Goal: Task Accomplishment & Management: Manage account settings

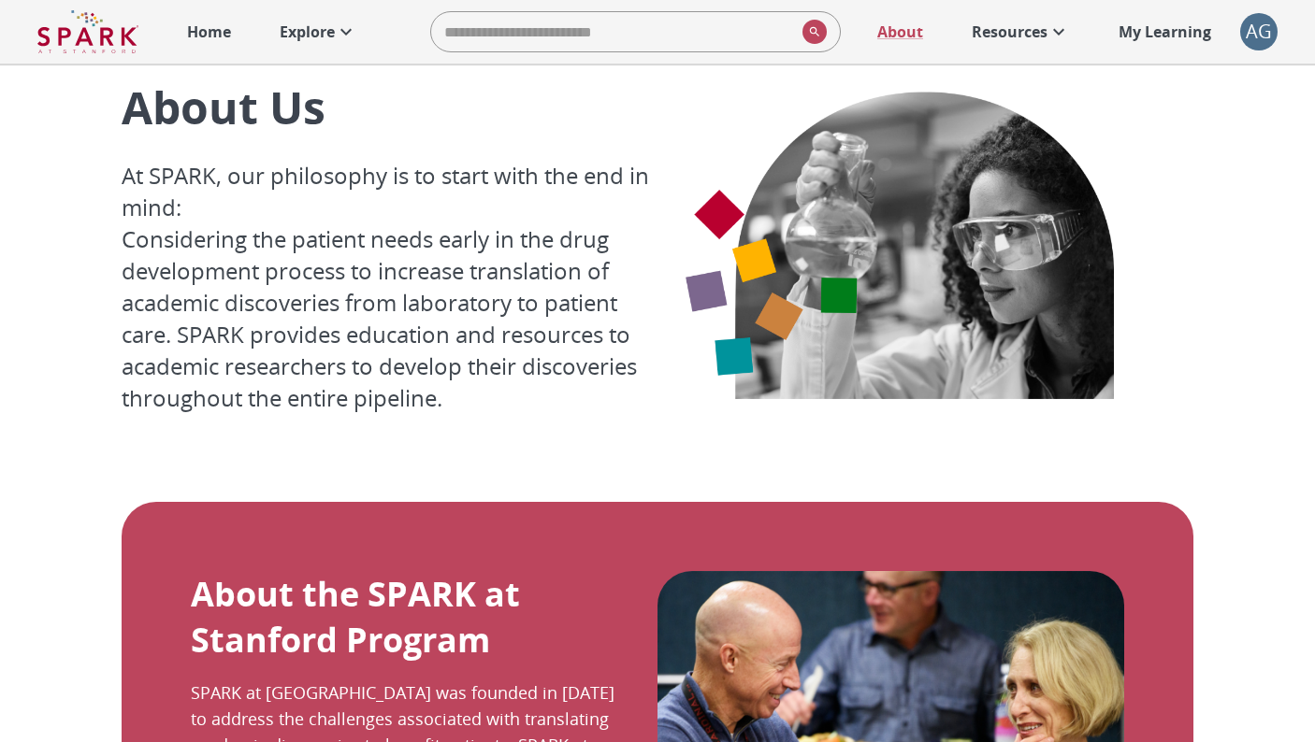
click at [312, 42] on p "Explore" at bounding box center [307, 32] width 55 height 22
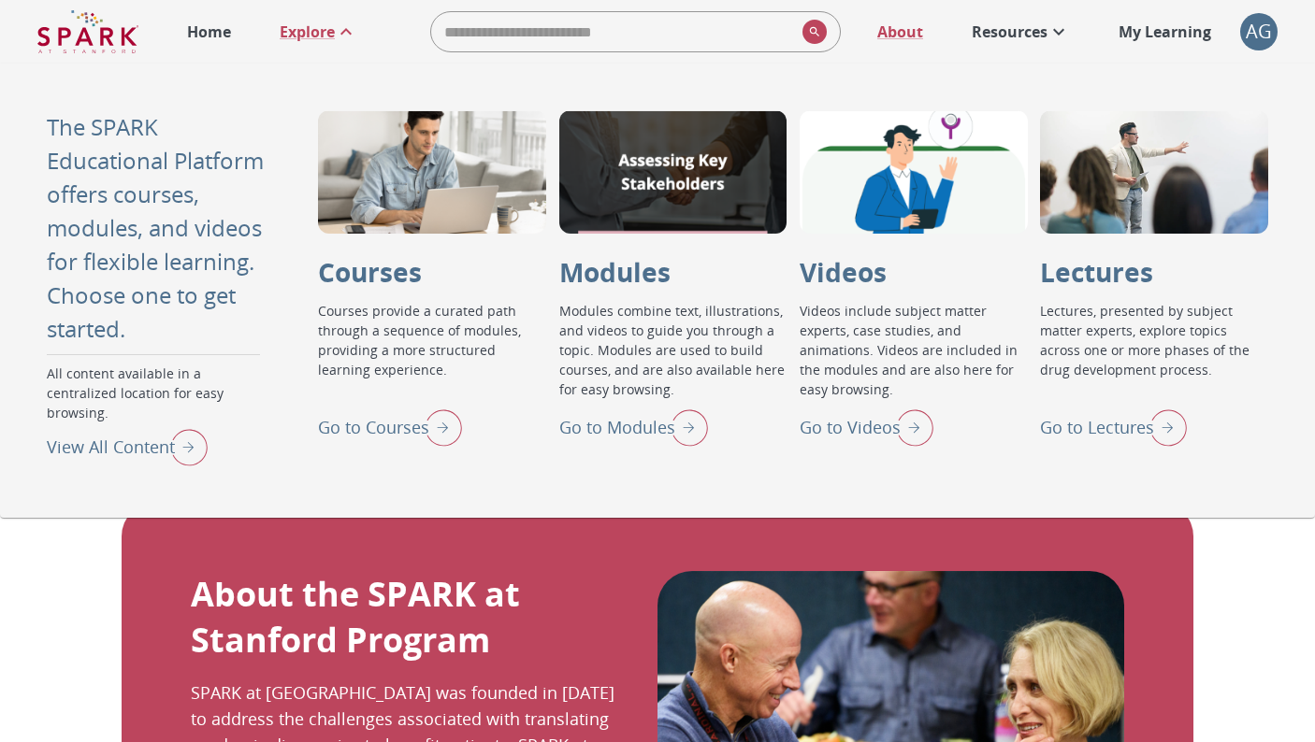
click at [1101, 424] on p "Go to Lectures" at bounding box center [1097, 427] width 114 height 25
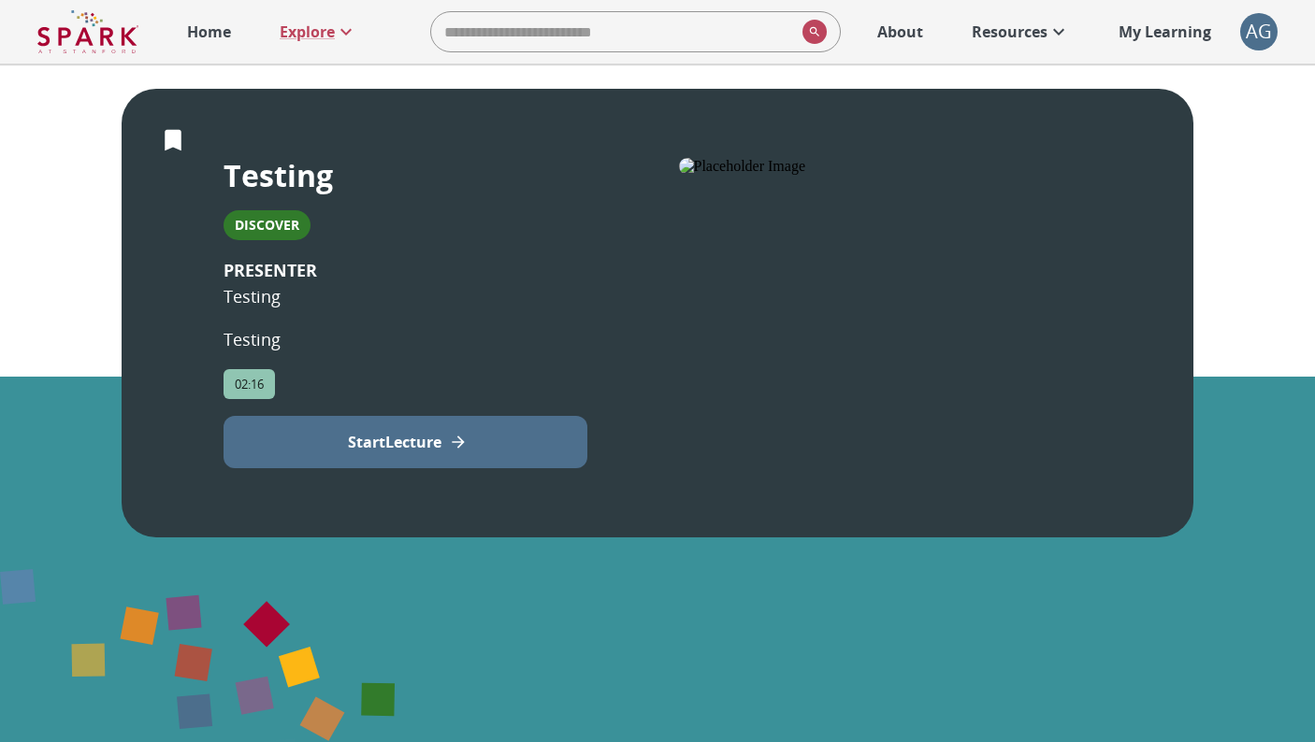
scroll to position [359, 0]
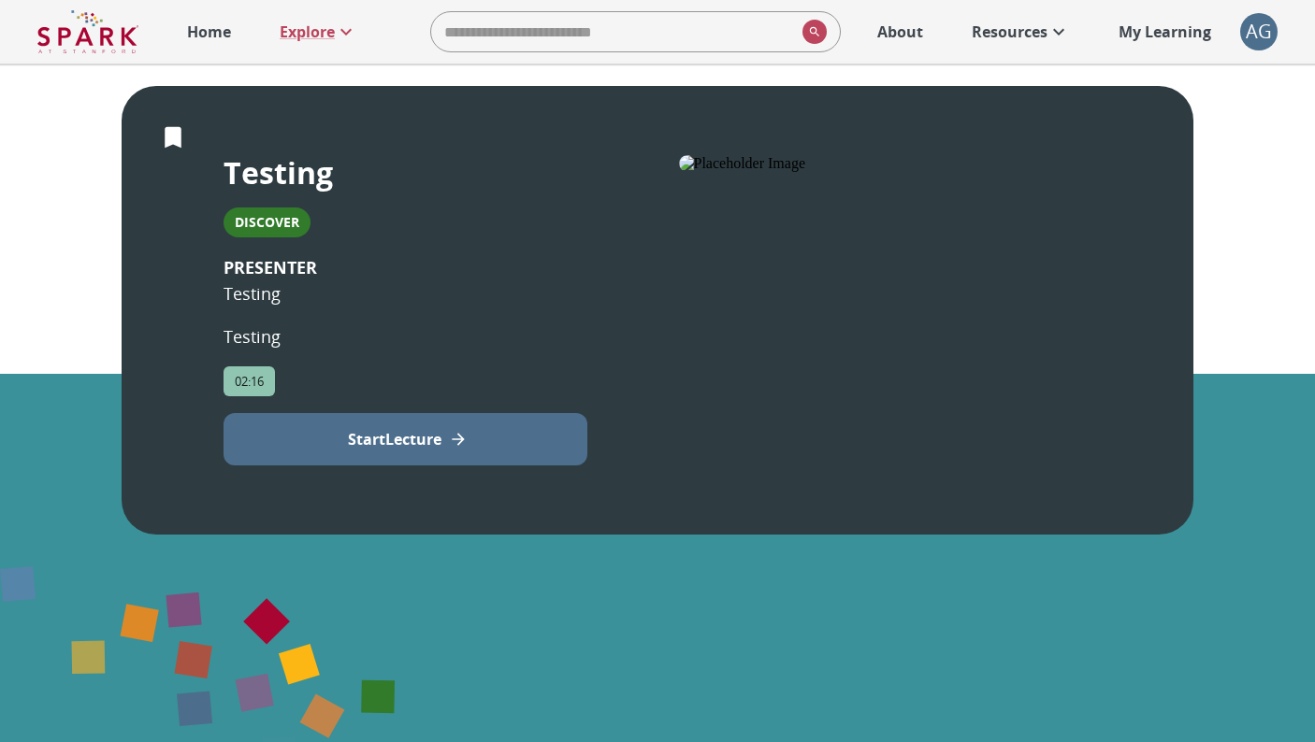
click at [1255, 31] on div "AG" at bounding box center [1258, 31] width 37 height 37
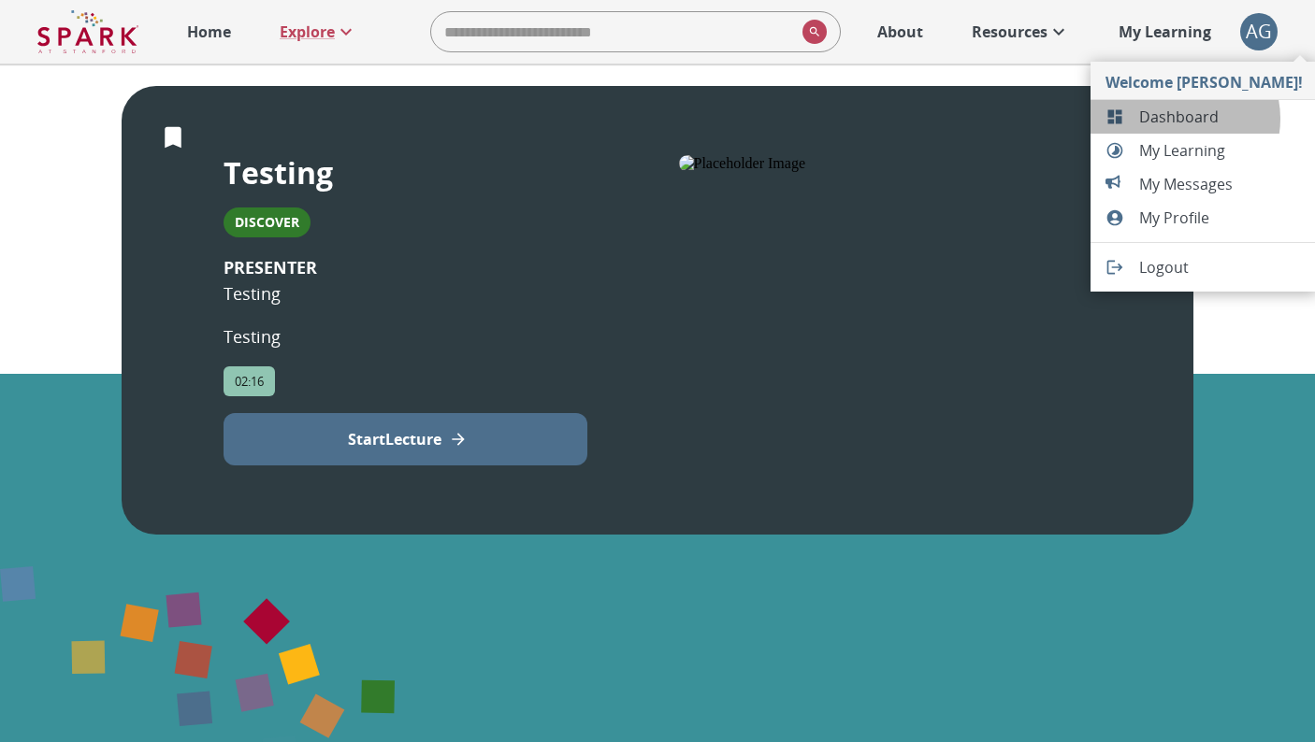
click at [1177, 119] on span "Dashboard" at bounding box center [1221, 117] width 164 height 22
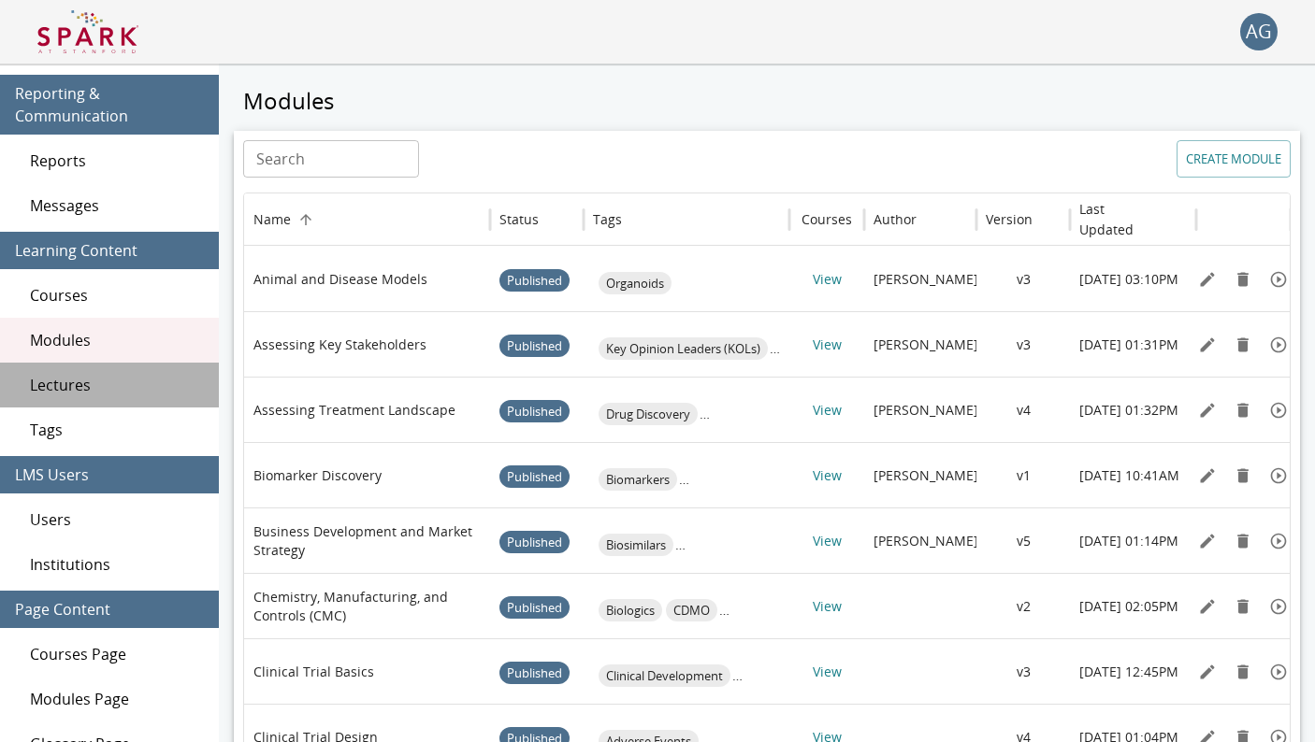
click at [67, 387] on span "Lectures" at bounding box center [117, 385] width 174 height 22
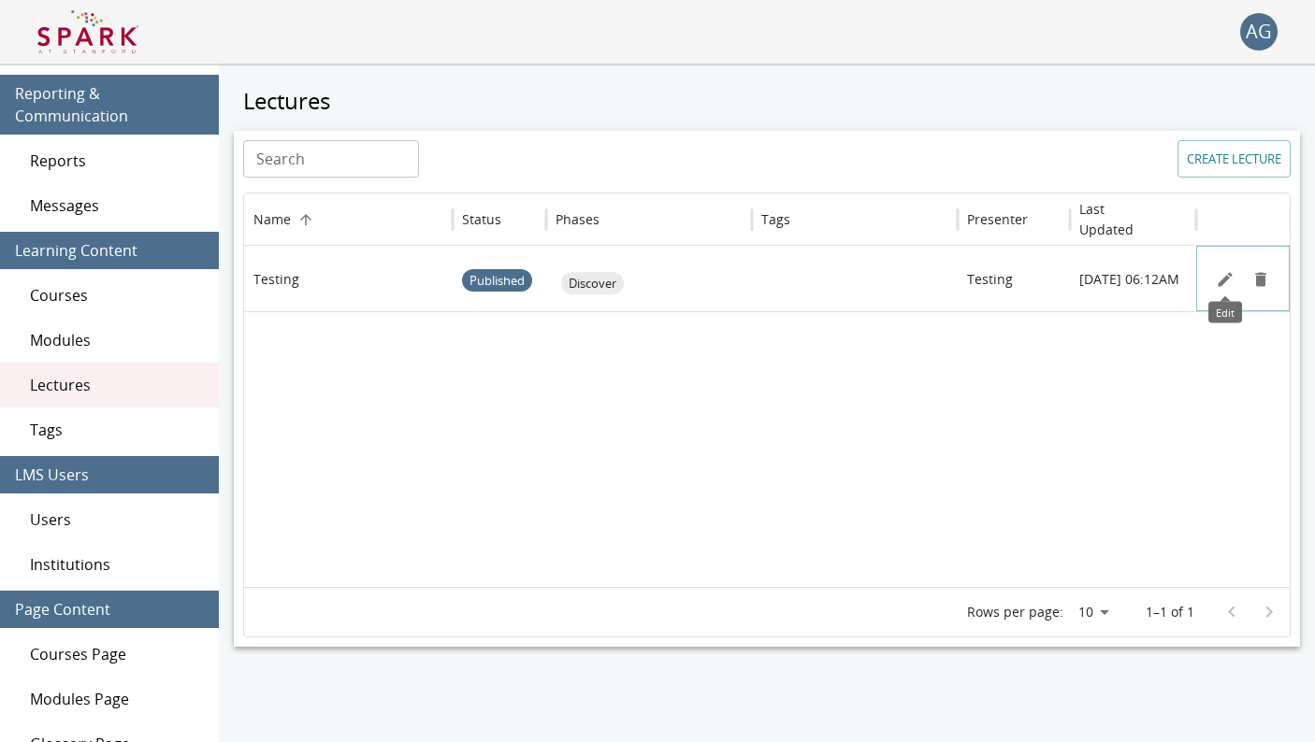
click at [1223, 278] on icon "Edit" at bounding box center [1224, 279] width 19 height 19
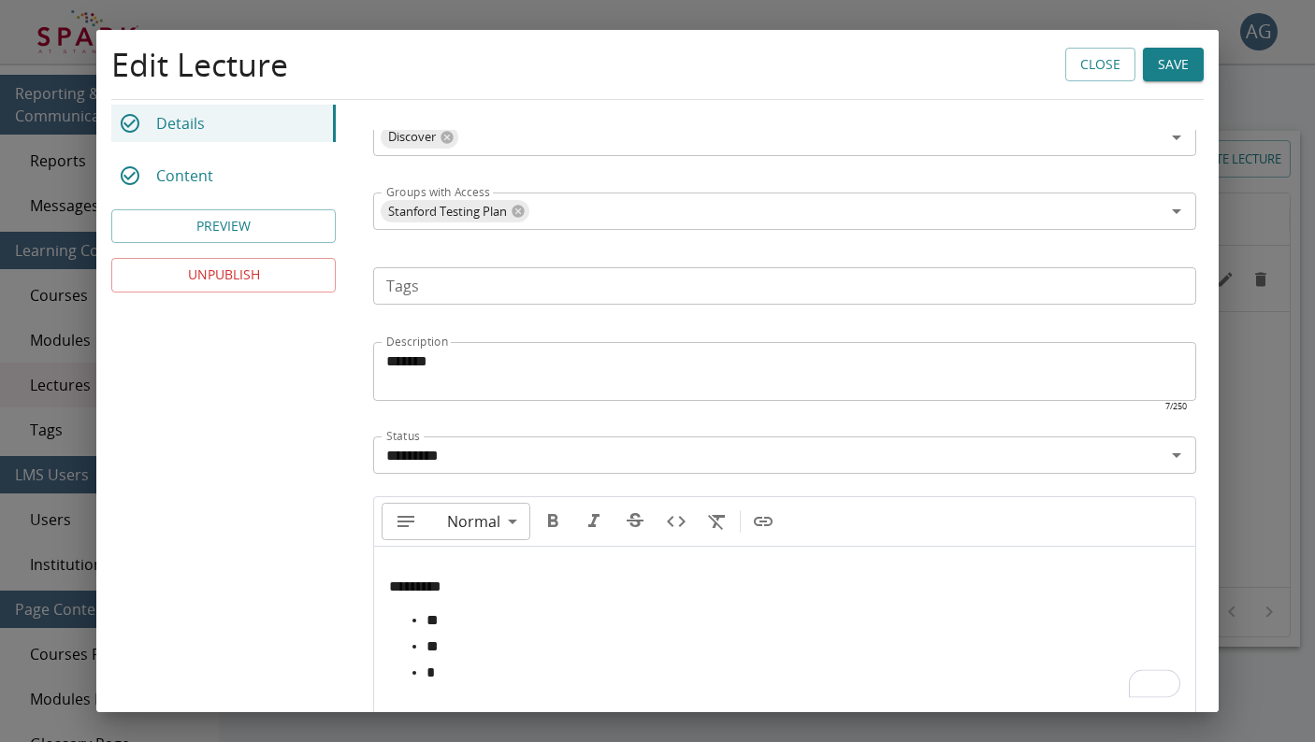
scroll to position [699, 0]
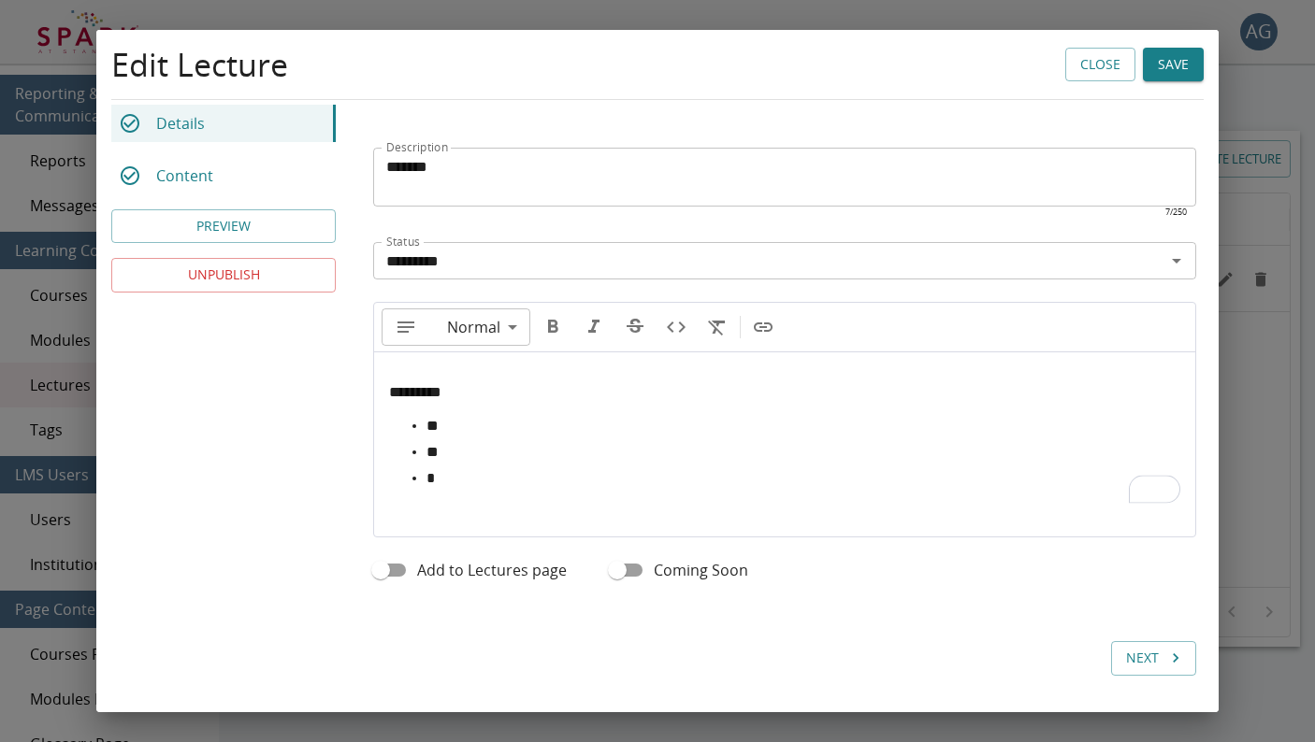
click at [296, 269] on button "UNPUBLISH" at bounding box center [223, 276] width 224 height 35
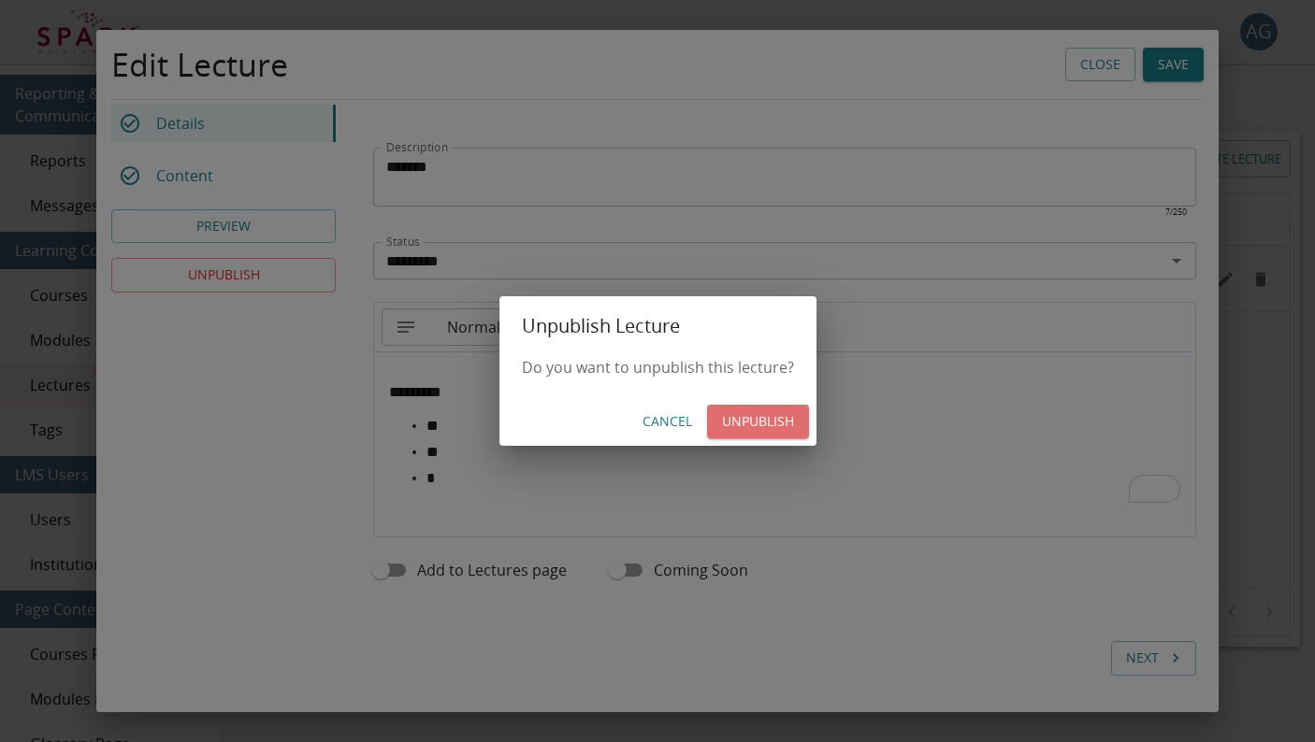
click at [751, 416] on button "UNPUBLISH" at bounding box center [758, 422] width 102 height 35
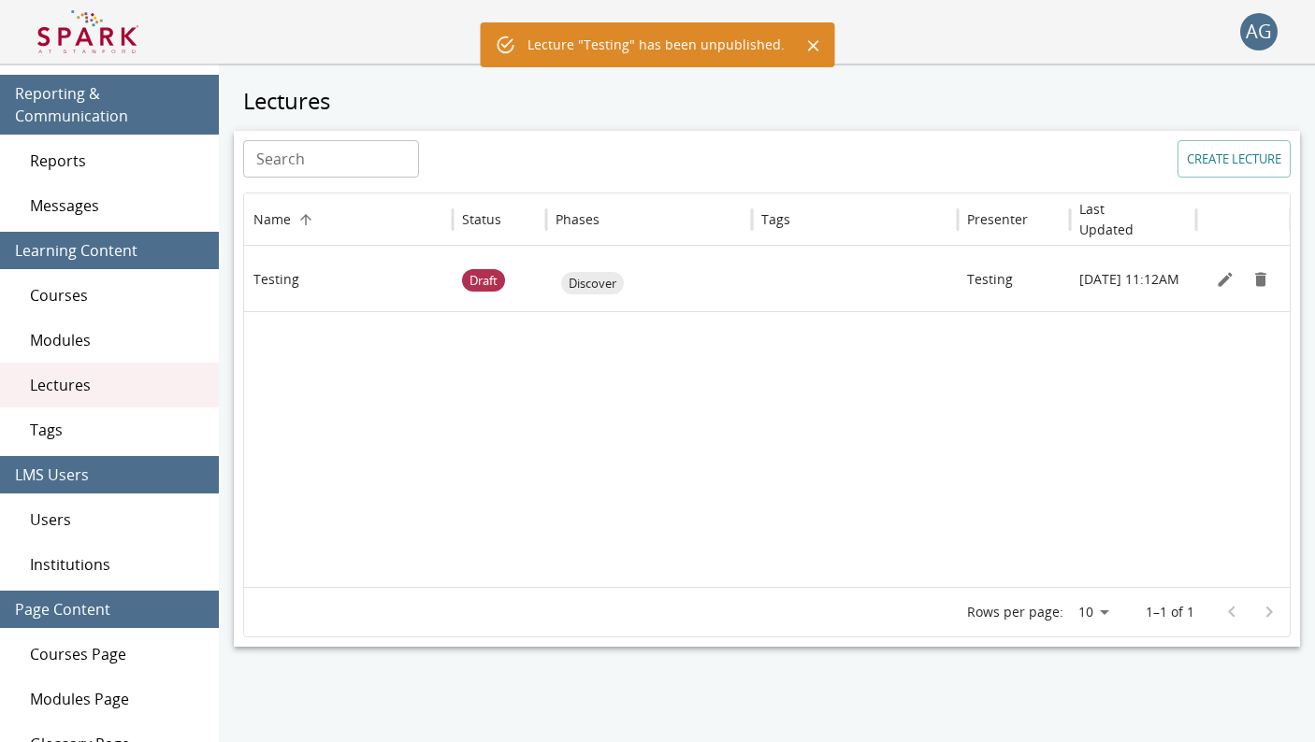
click at [95, 38] on img at bounding box center [87, 31] width 101 height 45
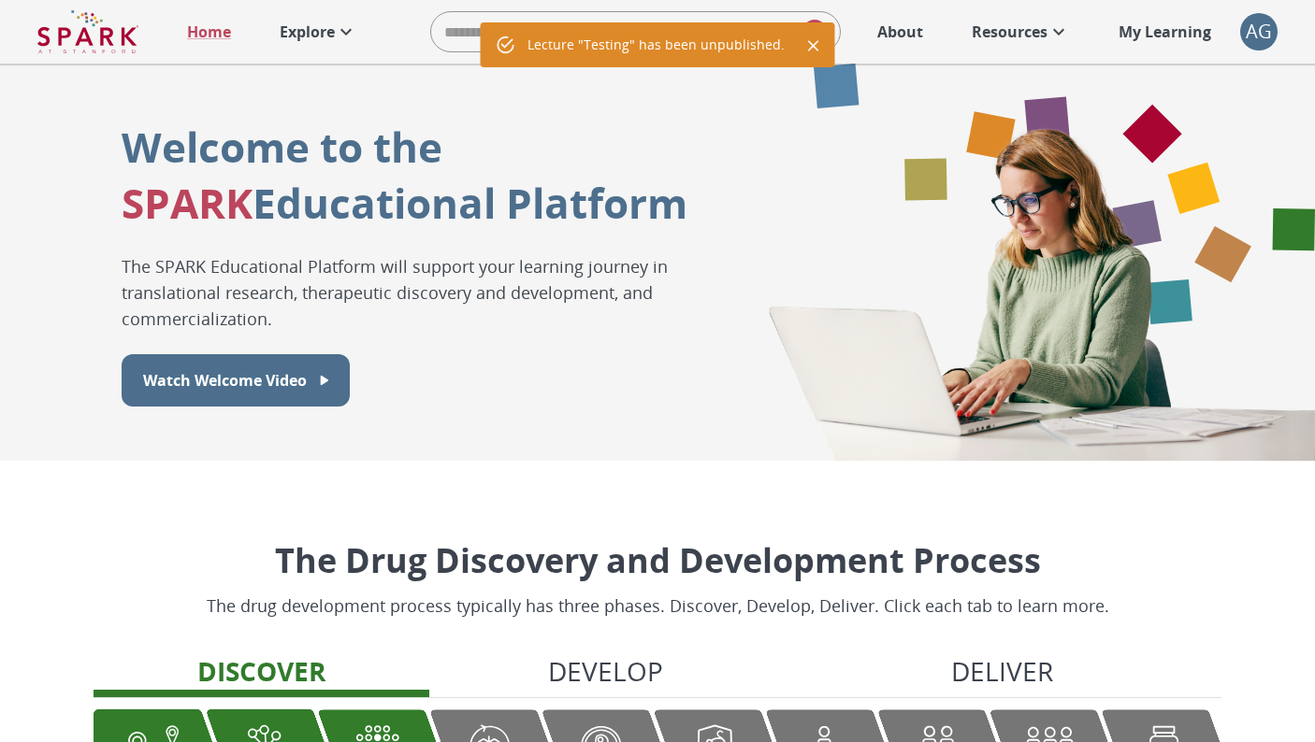
click at [318, 24] on p "Explore" at bounding box center [307, 32] width 55 height 22
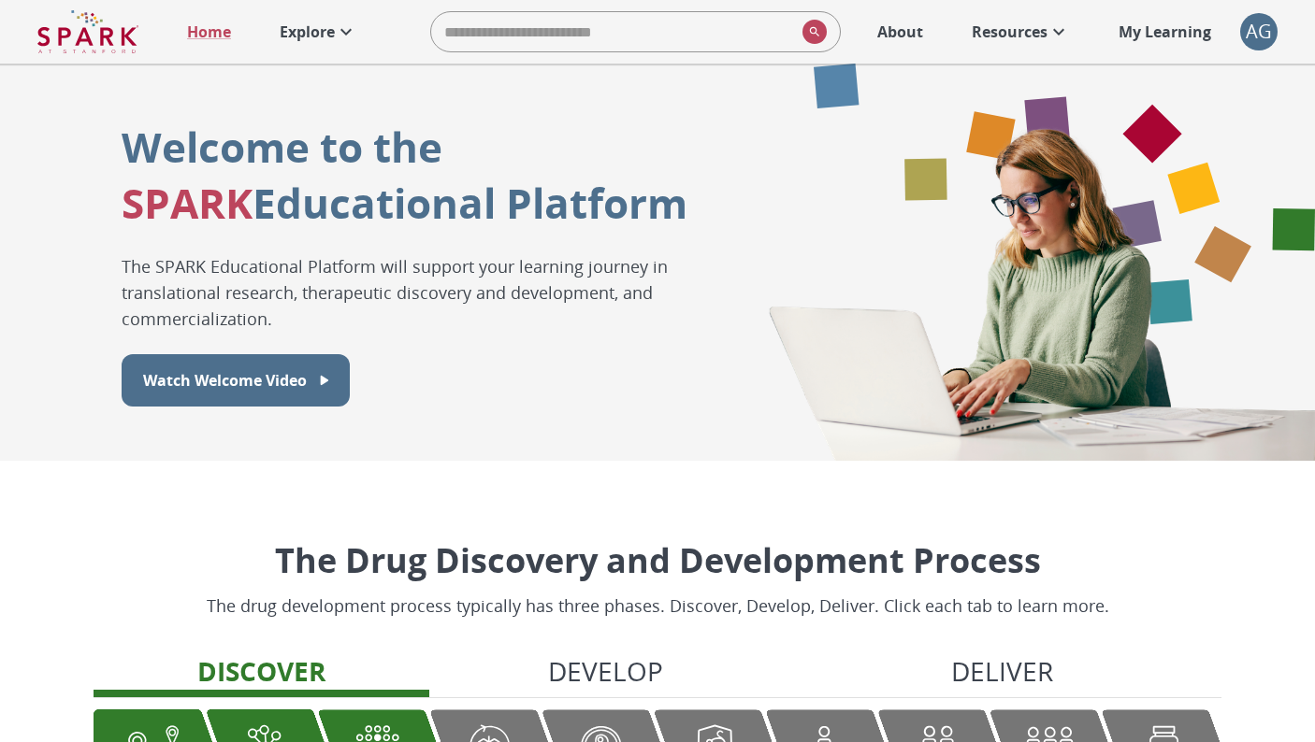
click at [308, 34] on p "Explore" at bounding box center [307, 32] width 55 height 22
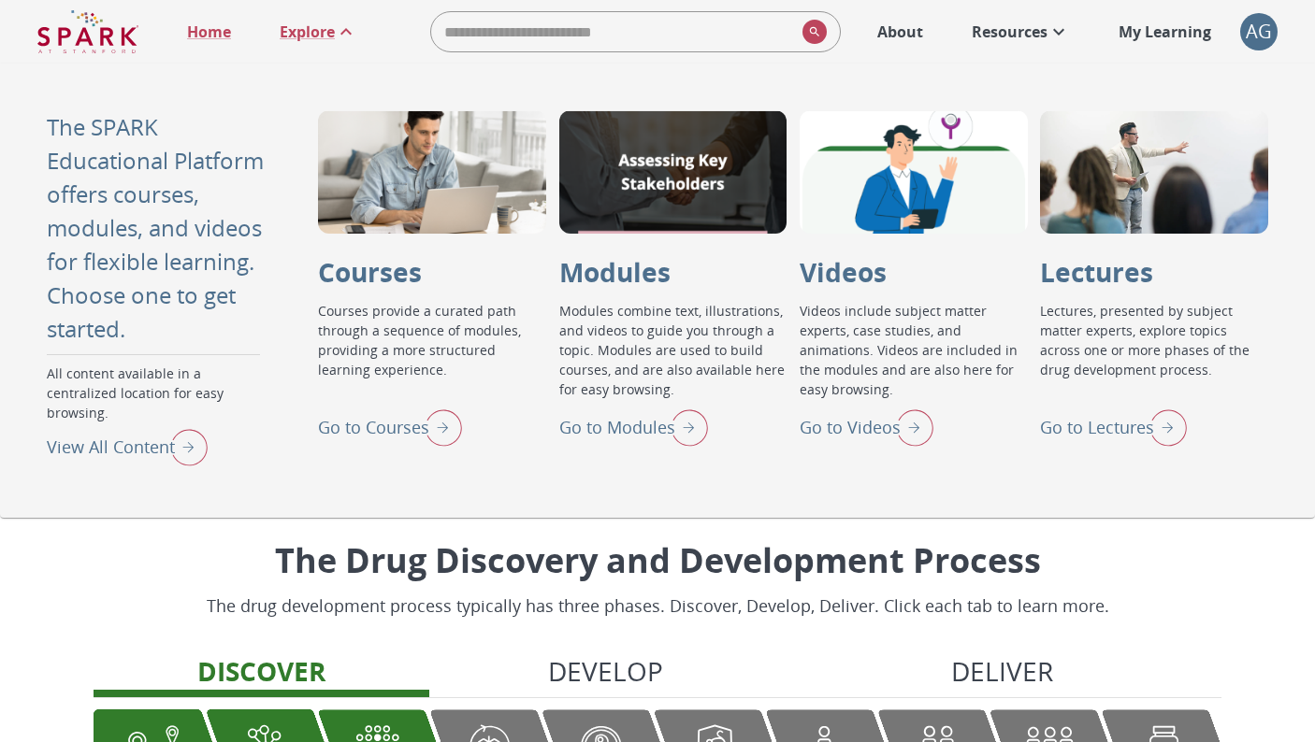
click at [1100, 424] on p "Go to Lectures" at bounding box center [1097, 427] width 114 height 25
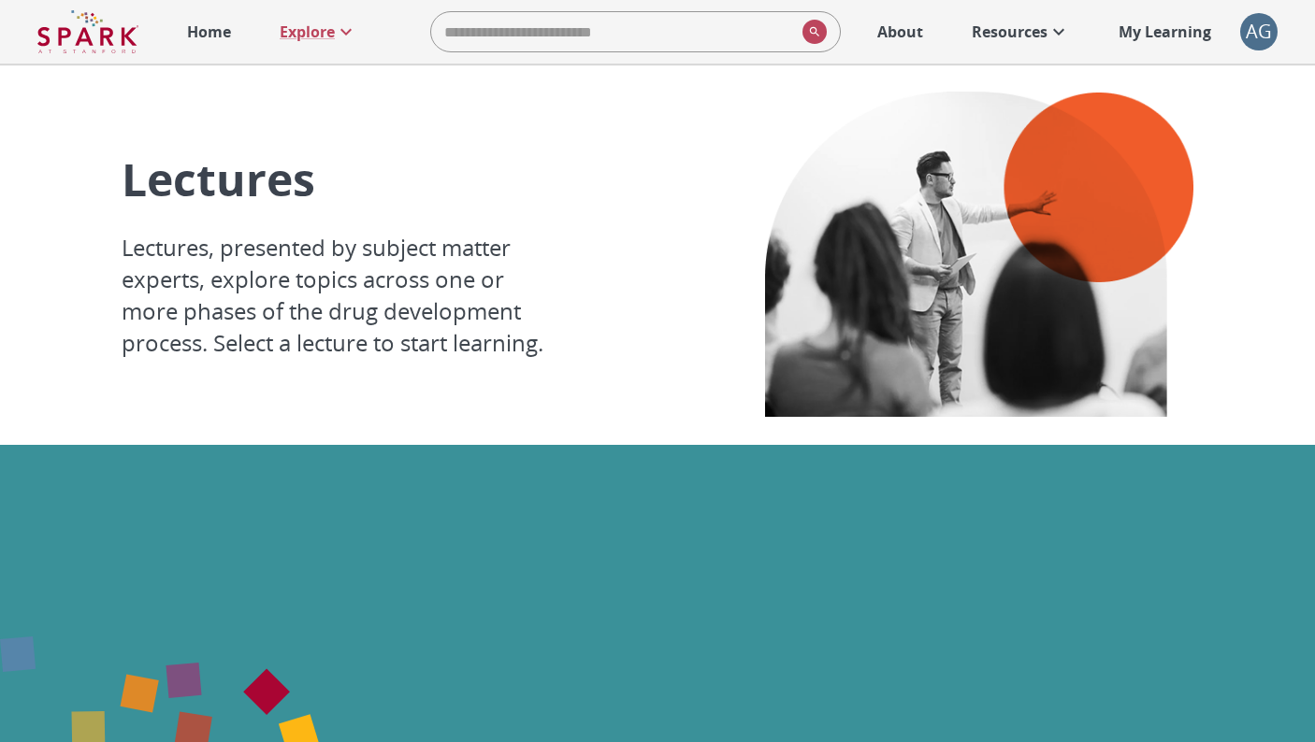
click at [1256, 37] on div "AG" at bounding box center [1258, 31] width 37 height 37
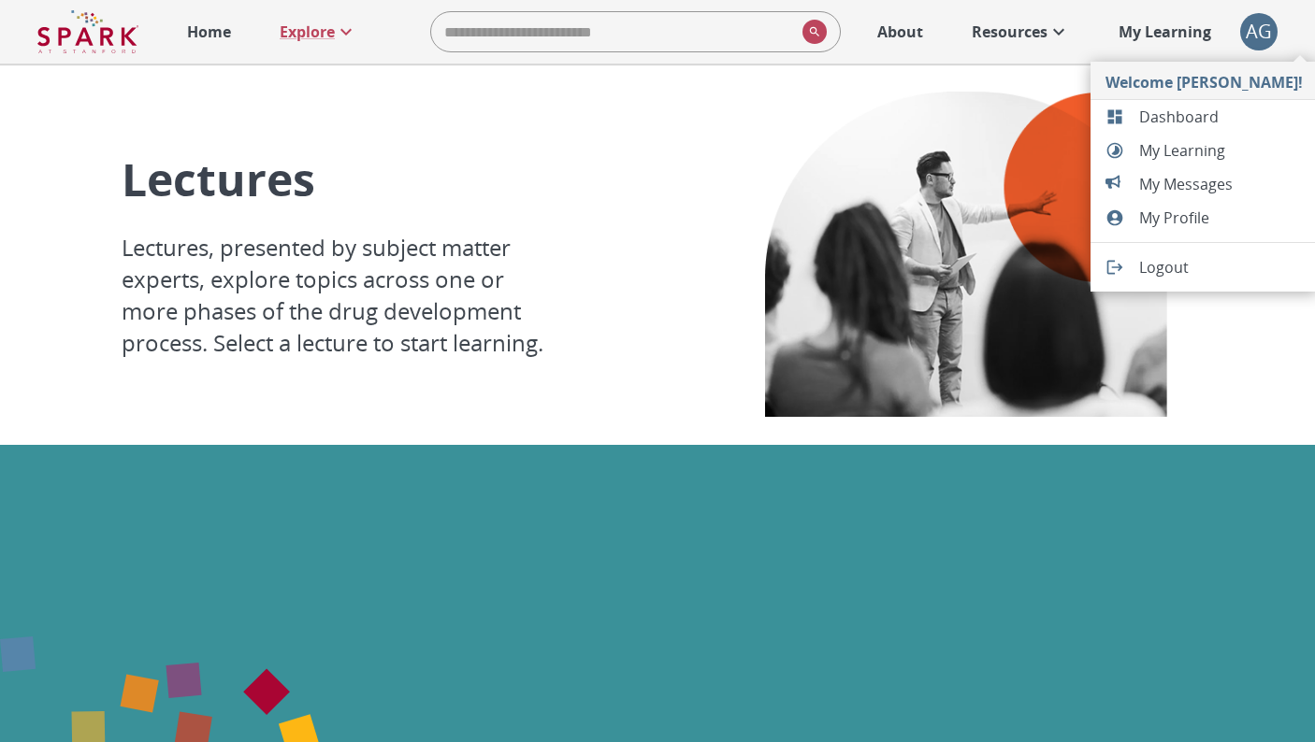
click at [1174, 110] on span "Dashboard" at bounding box center [1221, 117] width 164 height 22
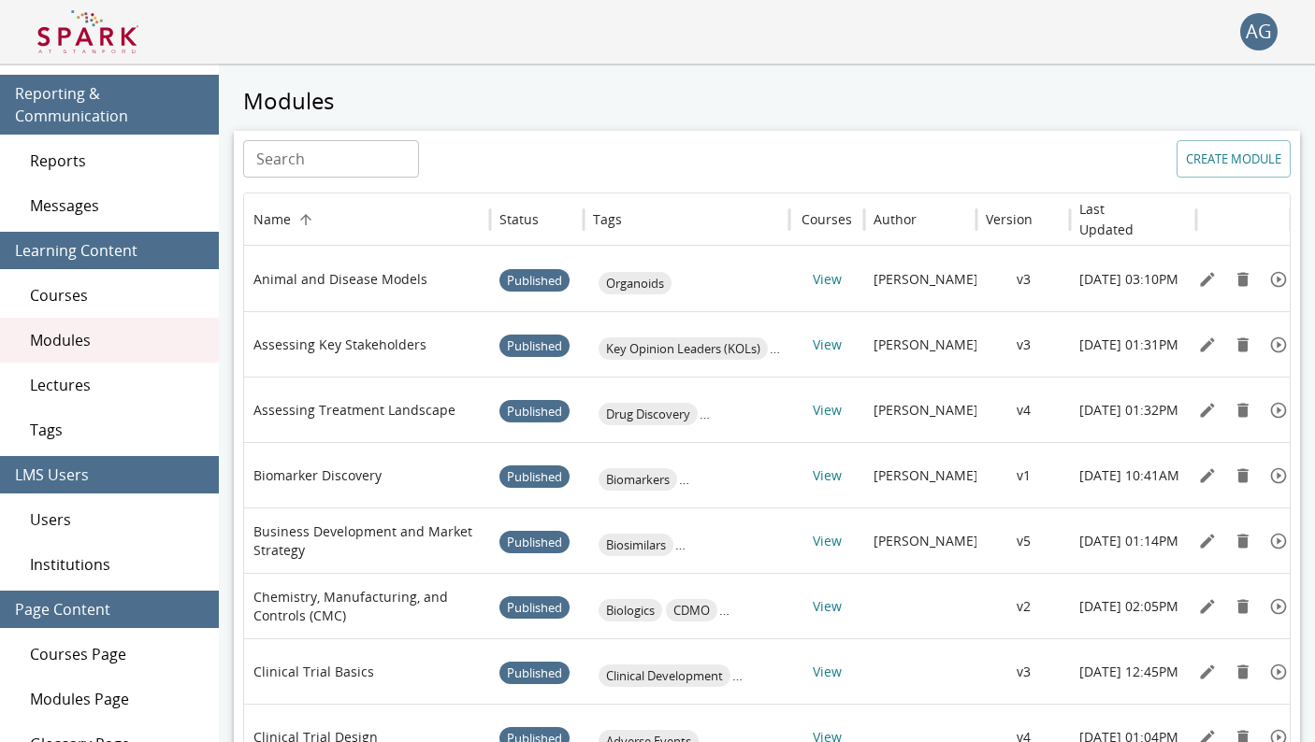
click at [103, 387] on span "Lectures" at bounding box center [117, 385] width 174 height 22
